Goal: Task Accomplishment & Management: Manage account settings

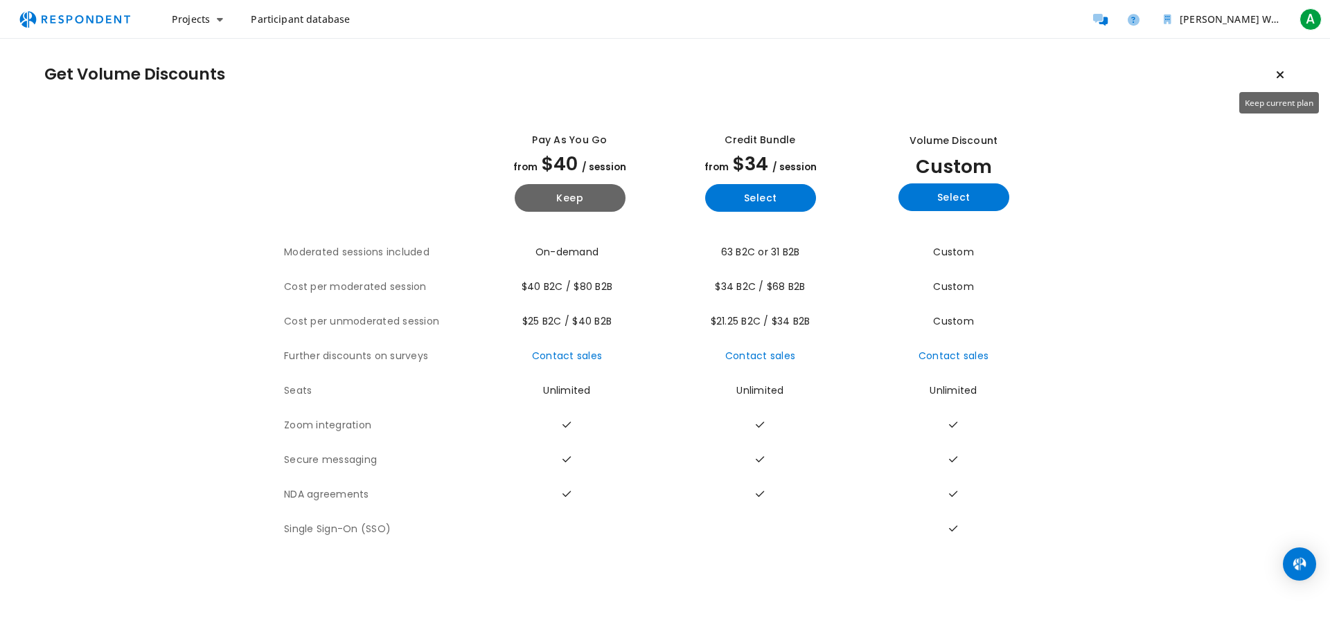
click at [1280, 71] on icon "Keep current plan" at bounding box center [1280, 74] width 8 height 11
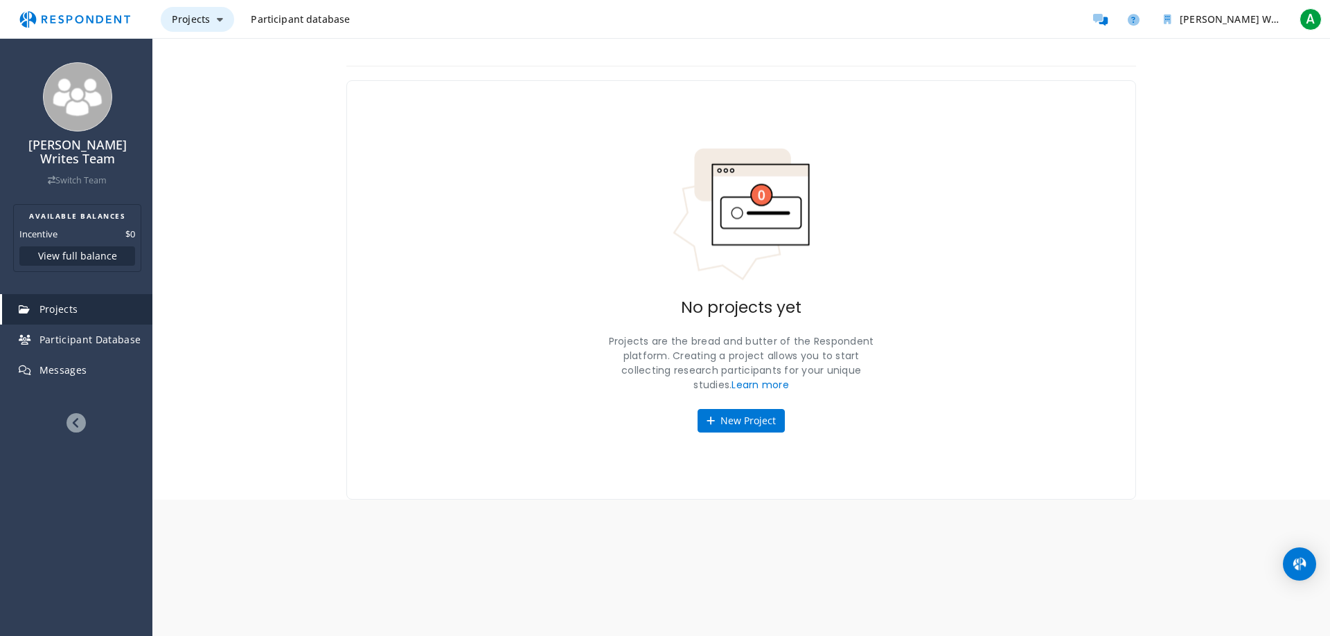
click at [220, 18] on icon "Main navigation" at bounding box center [220, 20] width 6 height 10
click at [226, 83] on link "Projects dashboard" at bounding box center [249, 87] width 177 height 33
click at [1240, 26] on button "[PERSON_NAME] Writes Team" at bounding box center [1221, 19] width 139 height 25
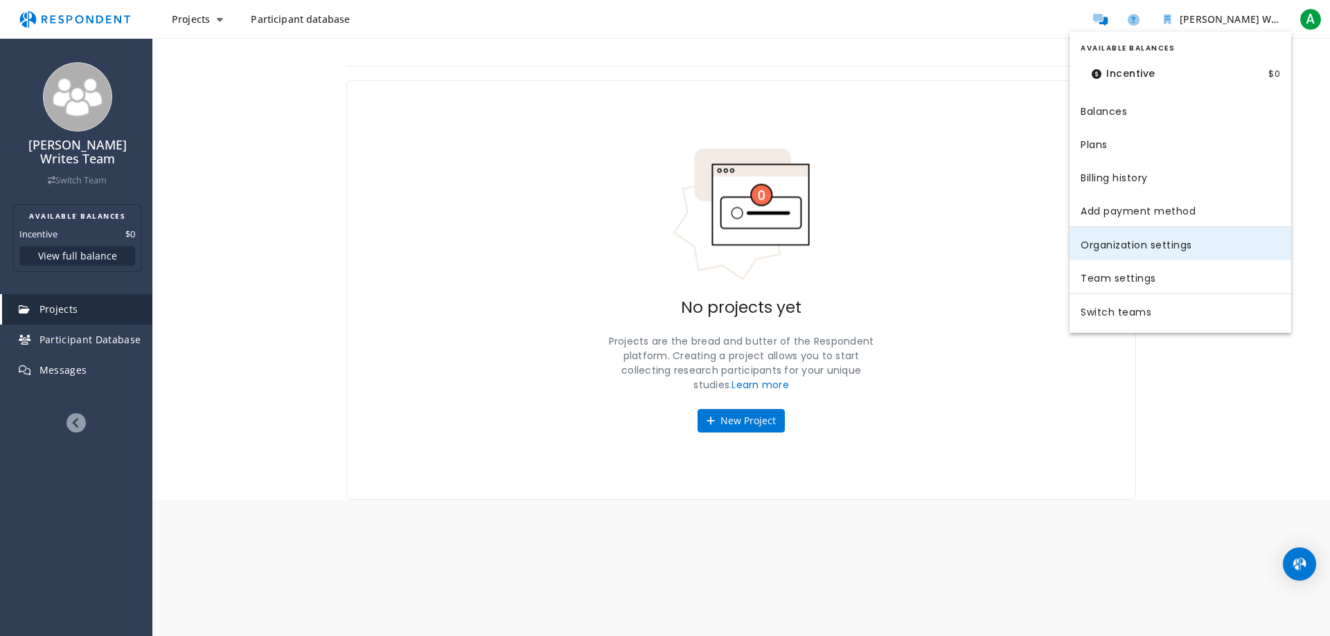
click at [1132, 243] on link "Organization settings" at bounding box center [1180, 243] width 222 height 33
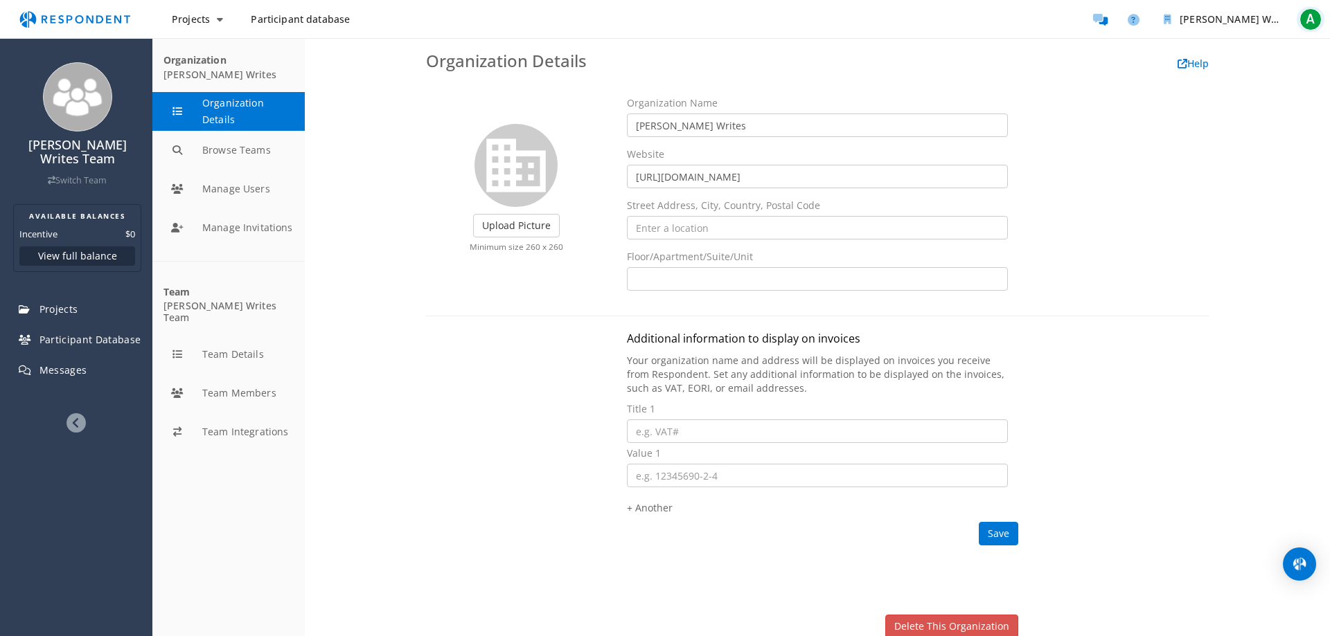
click at [1311, 22] on span "A" at bounding box center [1310, 19] width 22 height 22
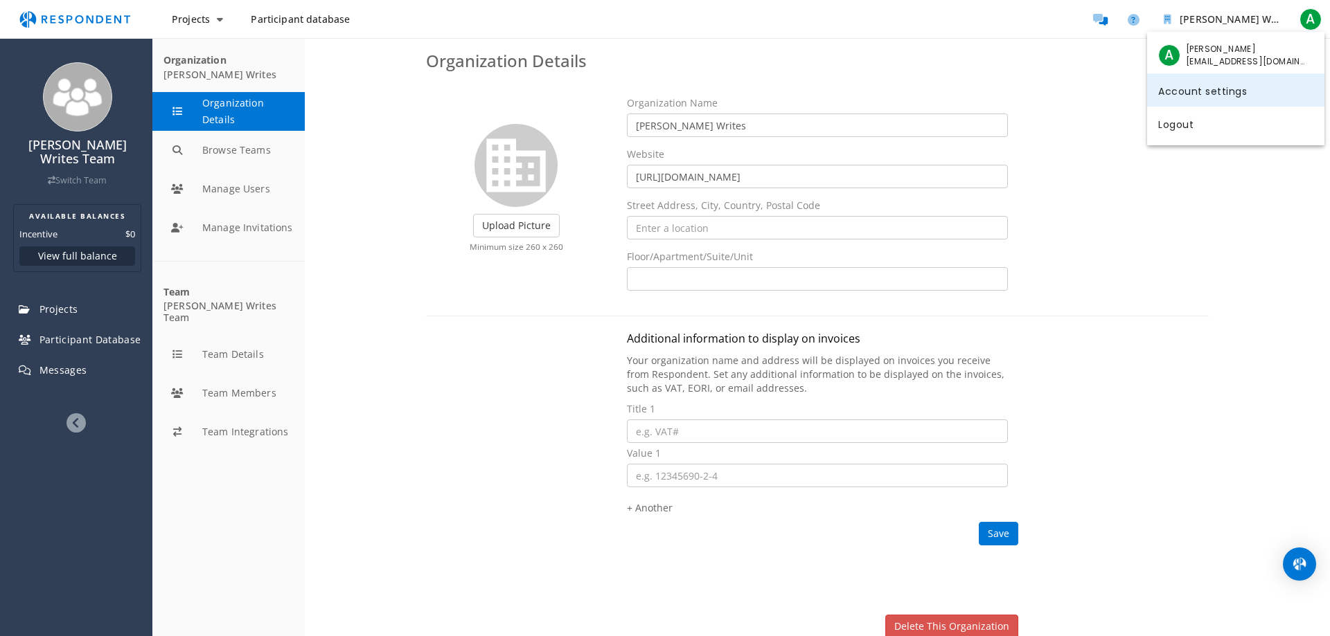
click at [1212, 89] on link "Account settings" at bounding box center [1235, 89] width 177 height 33
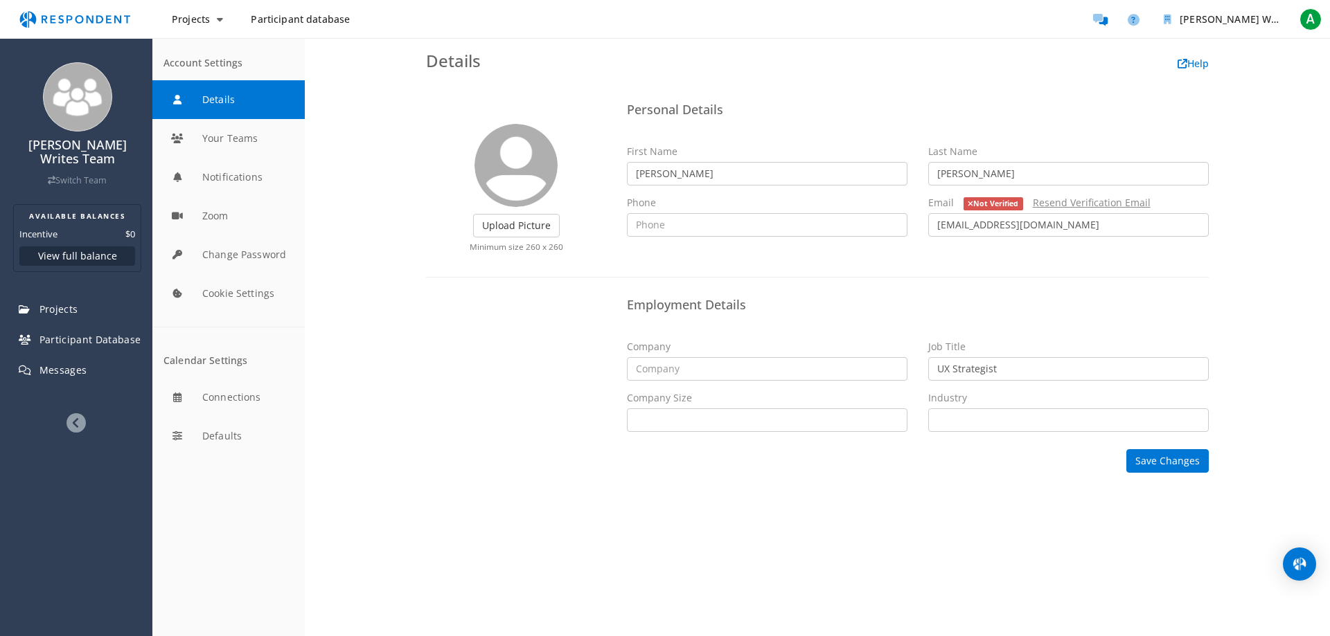
click at [1087, 199] on link "Resend Verification Email" at bounding box center [1092, 202] width 118 height 13
